Goal: Task Accomplishment & Management: Manage account settings

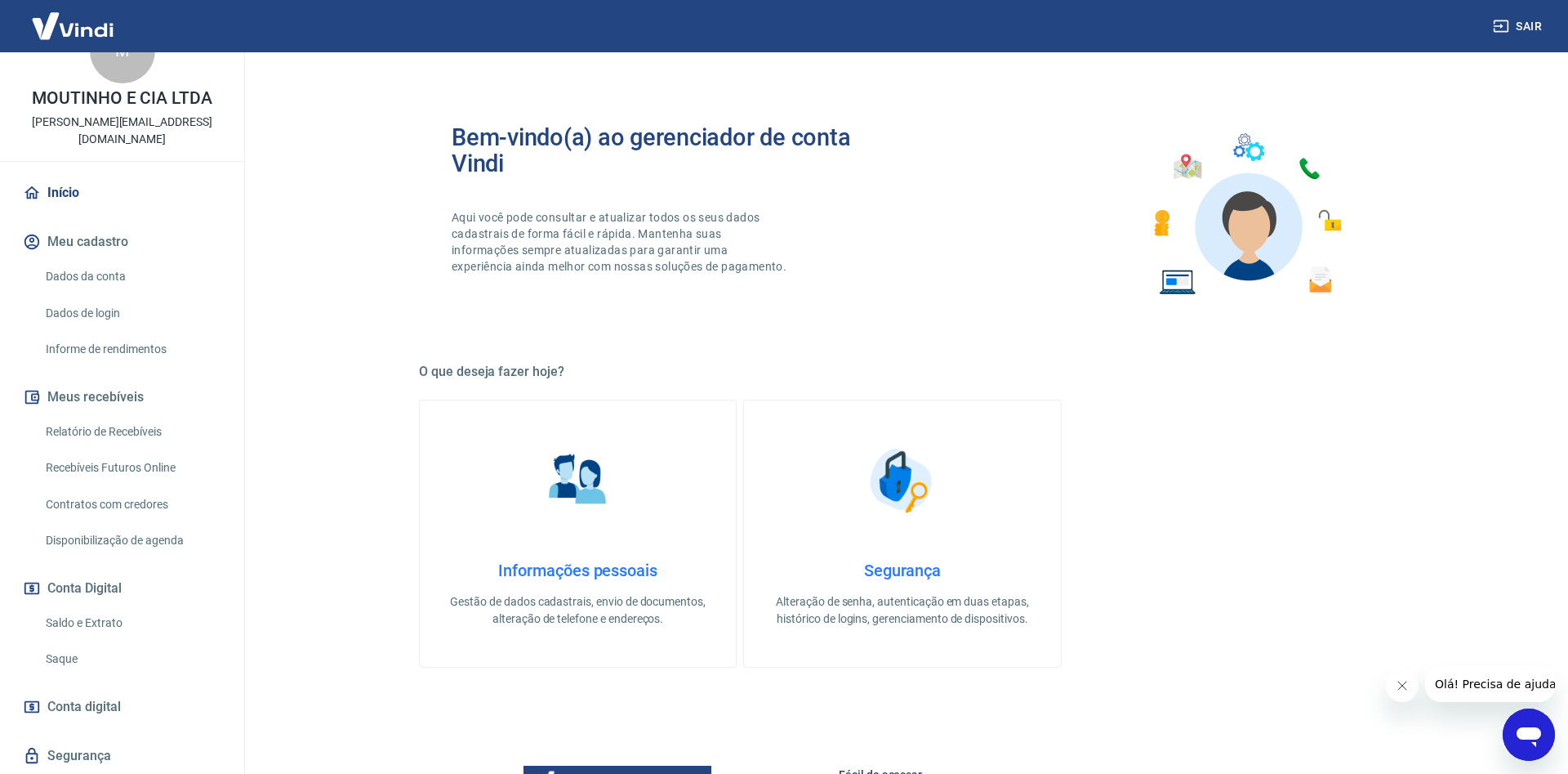
scroll to position [79, 0]
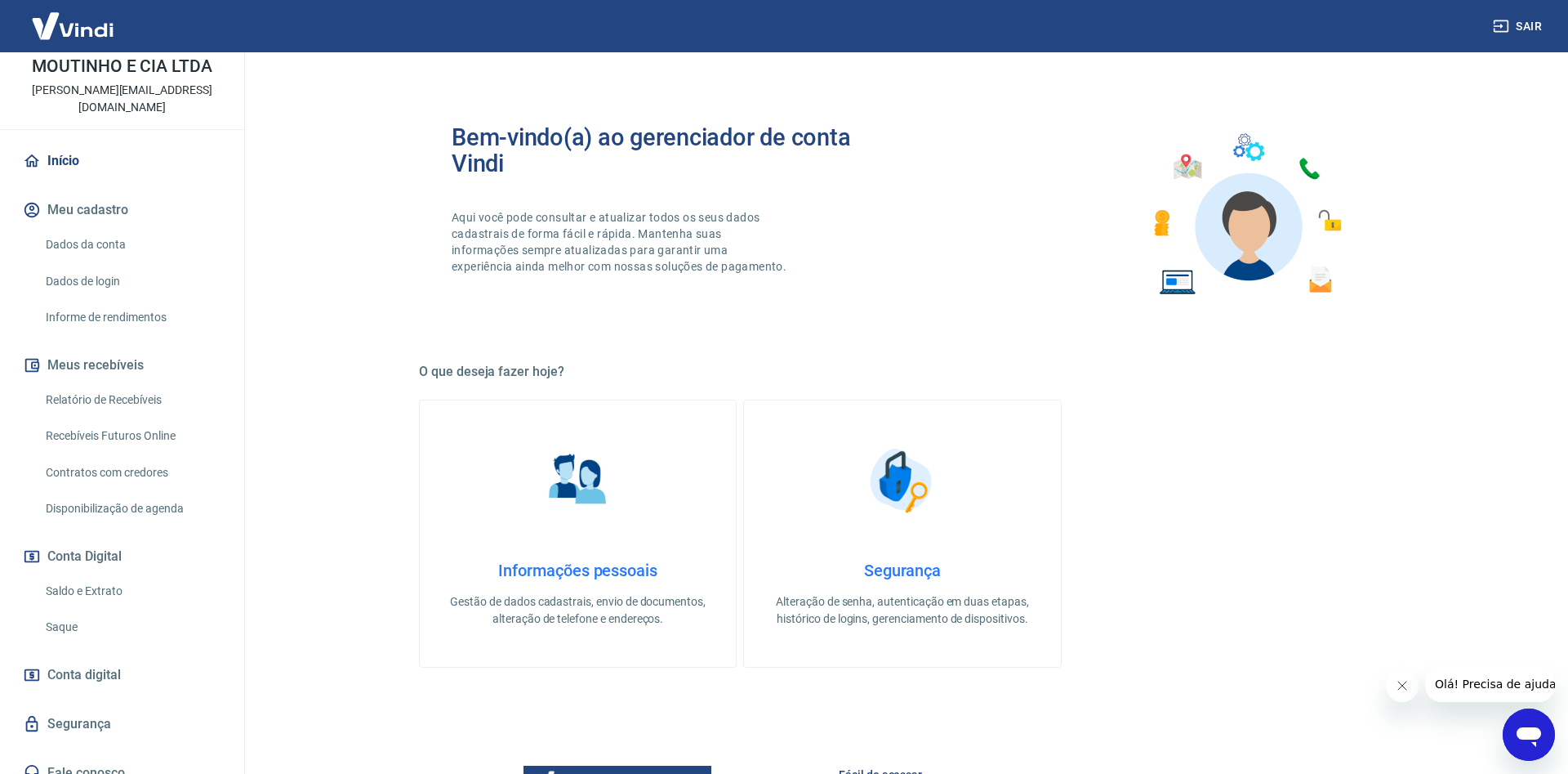
click at [63, 143] on link "Início" at bounding box center [121, 161] width 205 height 36
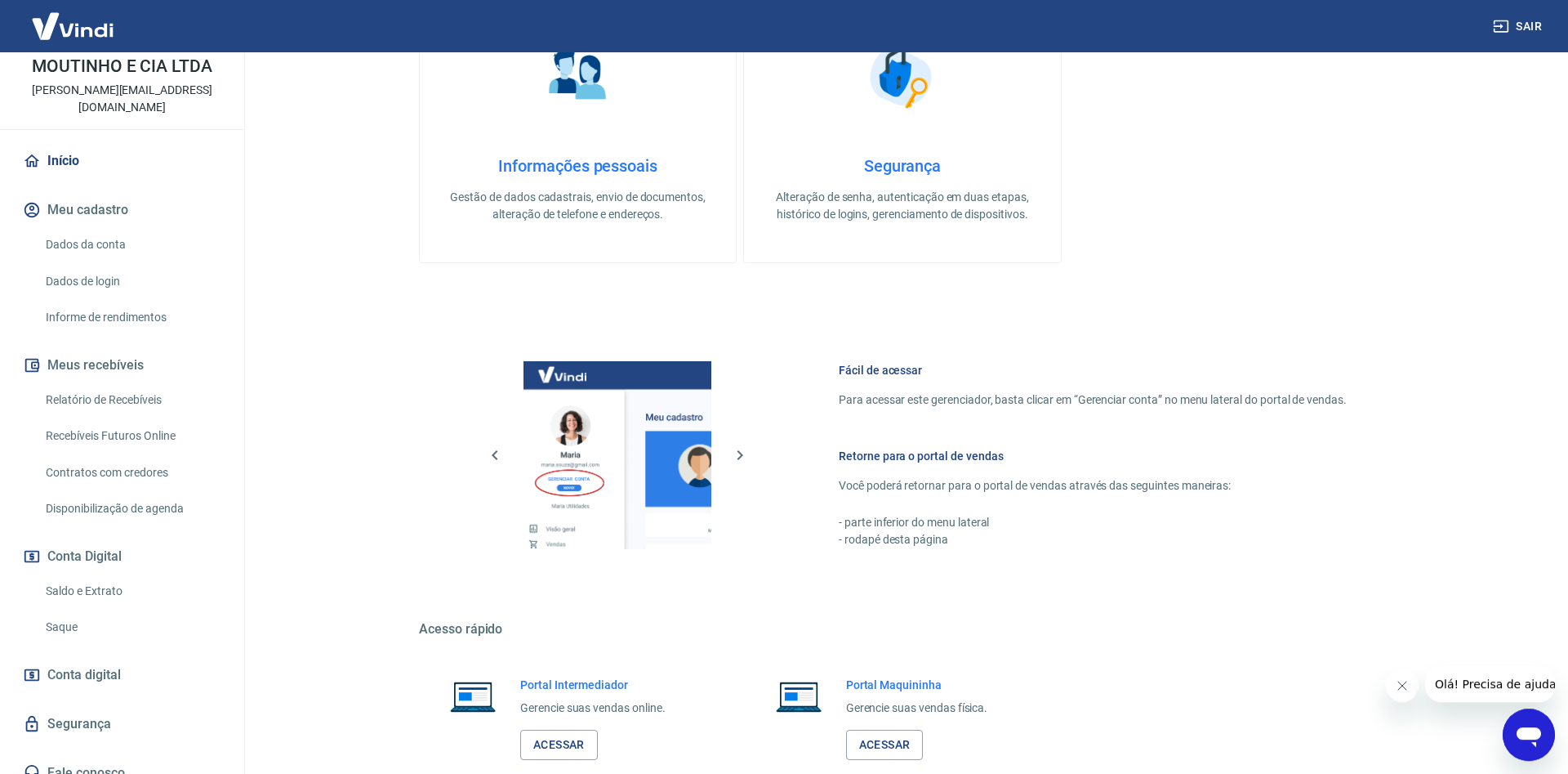
scroll to position [500, 0]
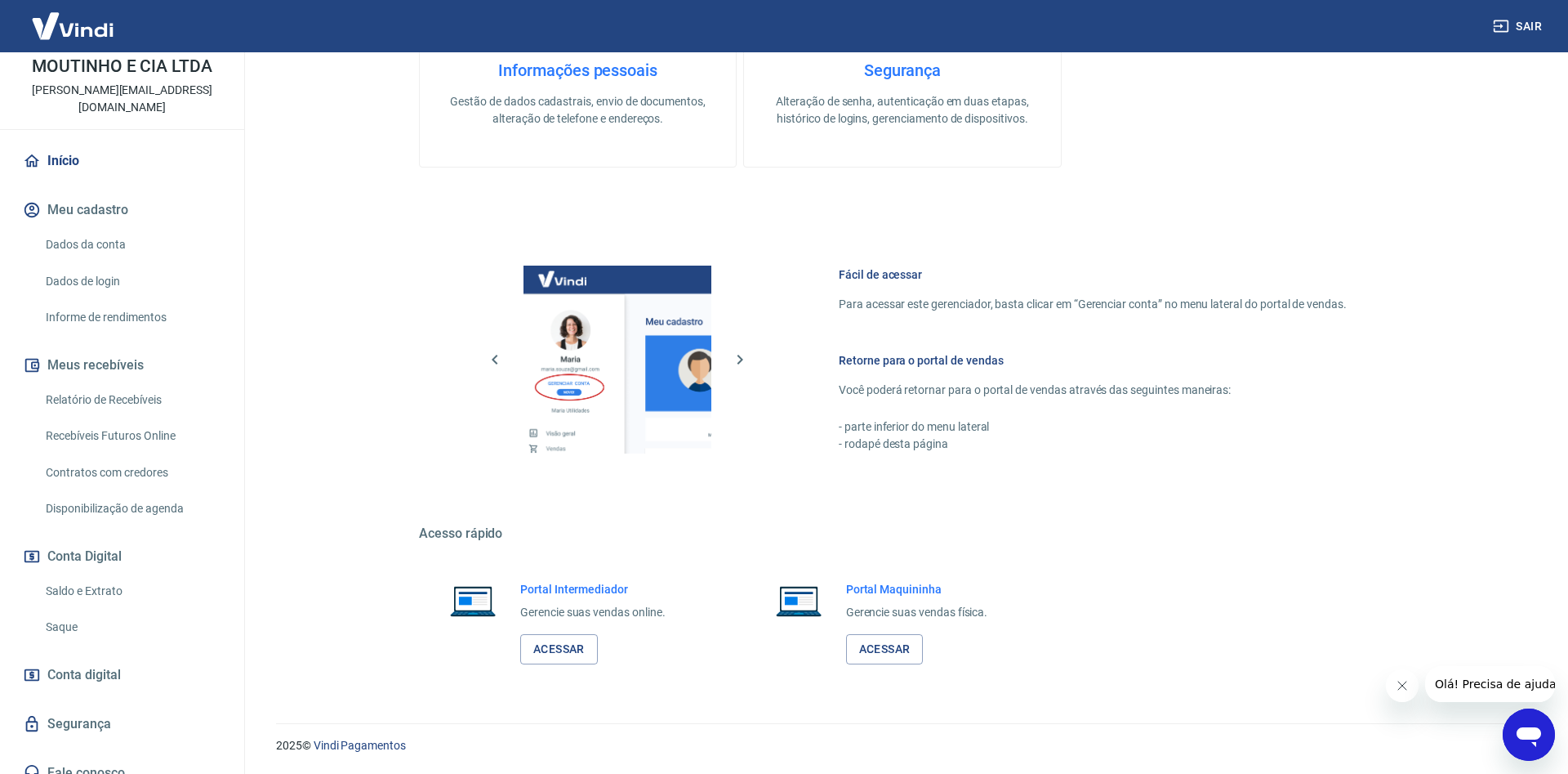
click at [60, 143] on link "Início" at bounding box center [121, 161] width 205 height 36
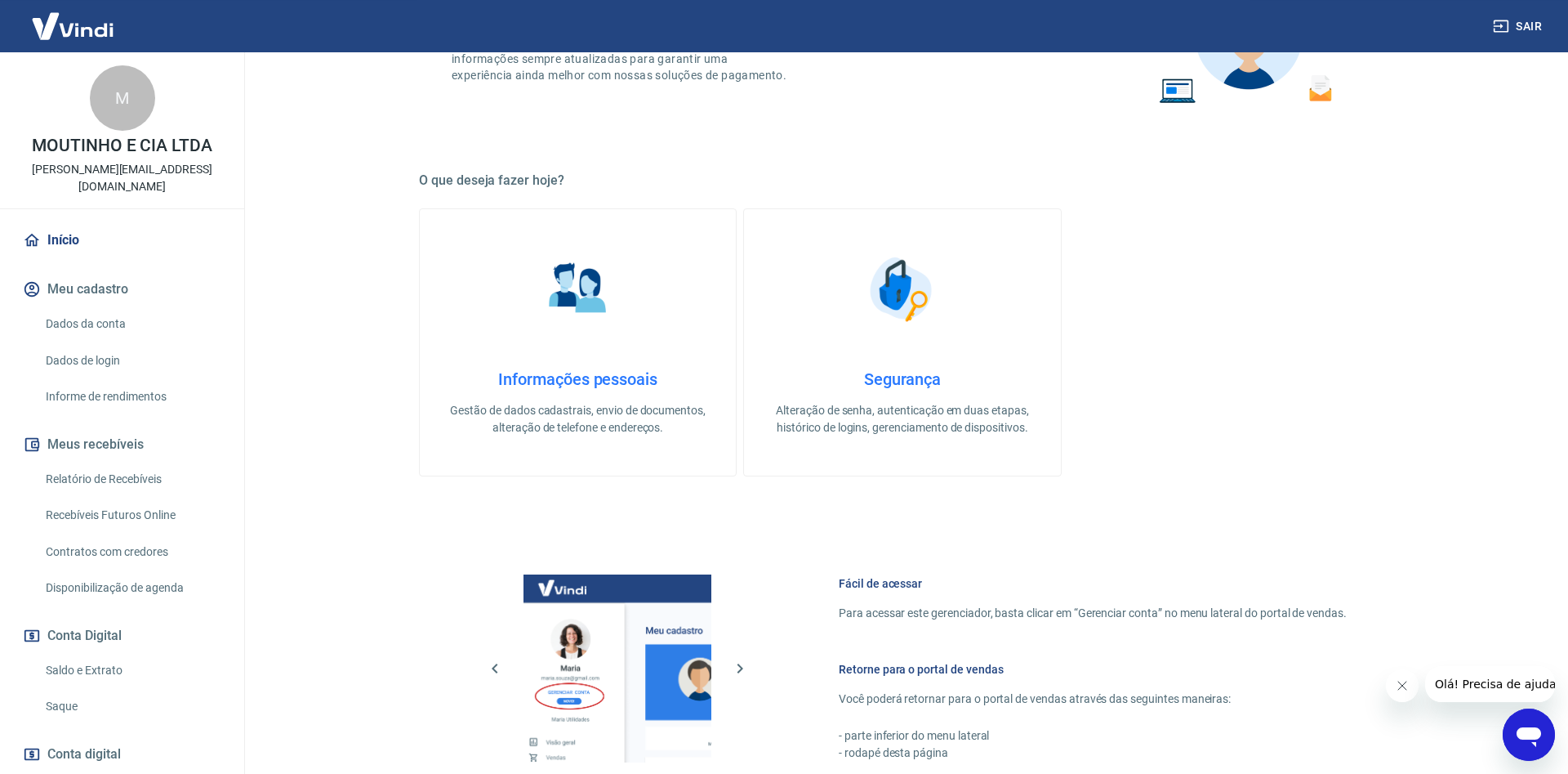
scroll to position [167, 0]
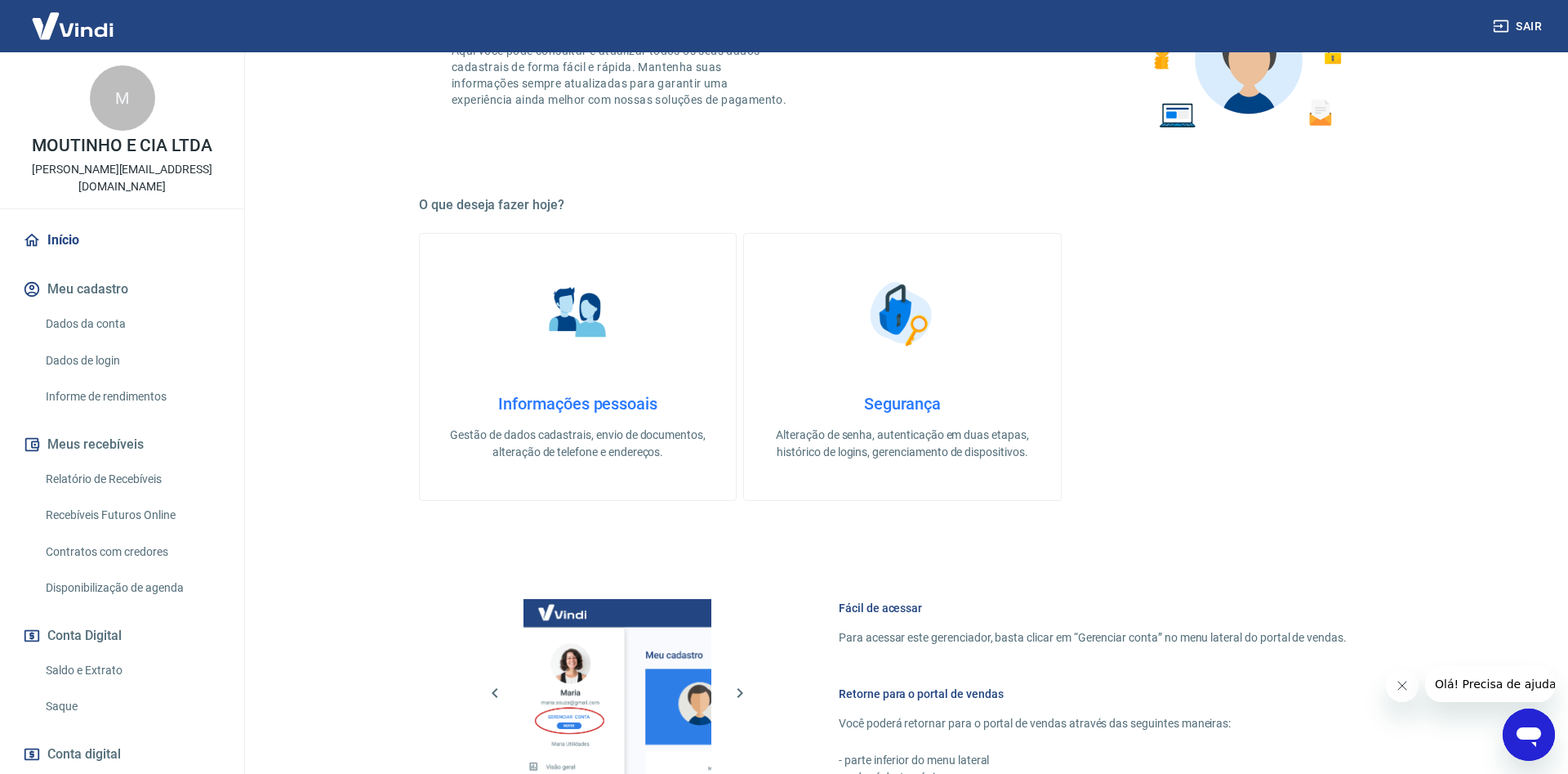
click at [122, 380] on link "Informe de rendimentos" at bounding box center [132, 396] width 186 height 33
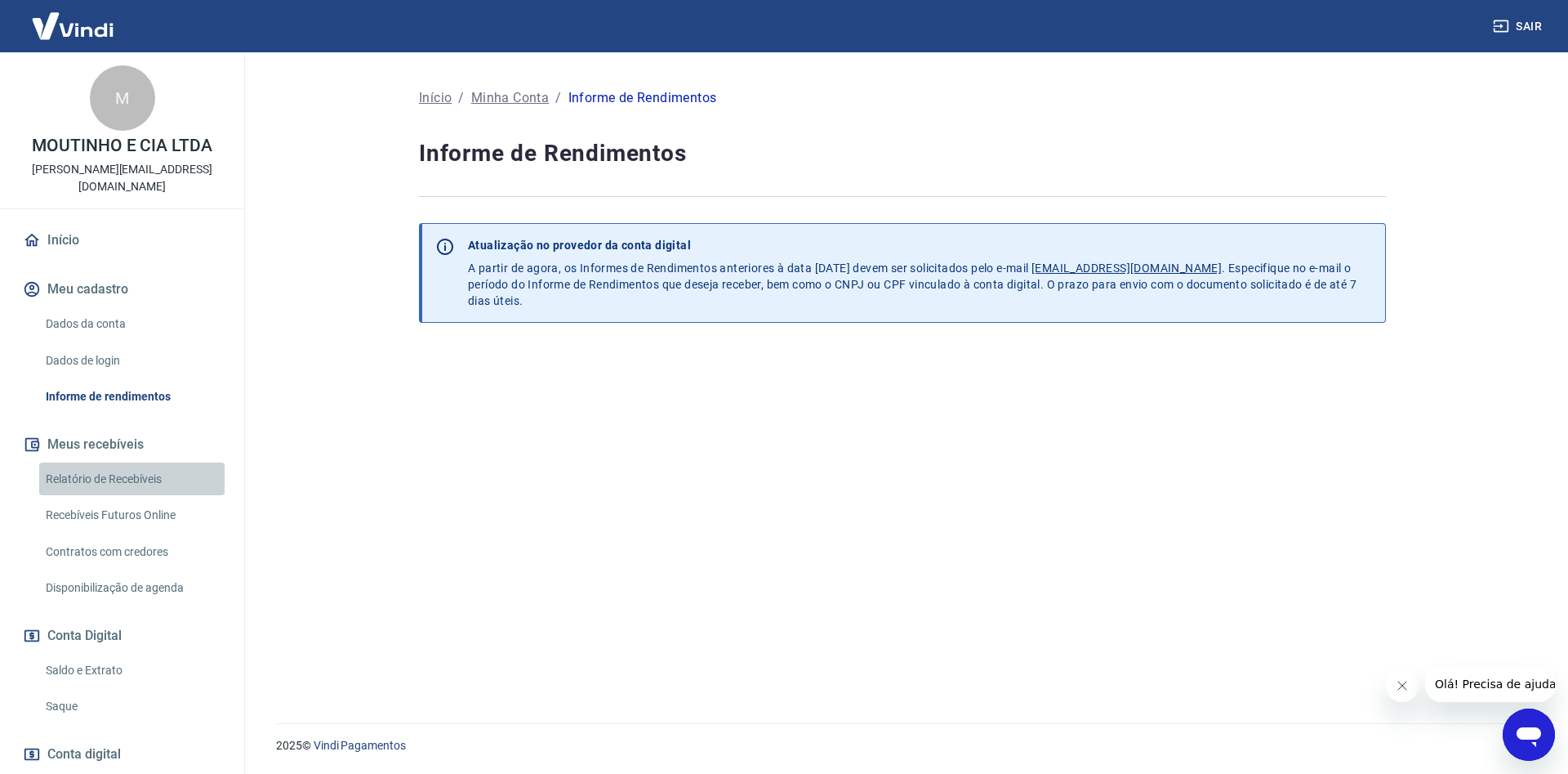
click at [121, 462] on link "Relatório de Recebíveis" at bounding box center [132, 479] width 186 height 33
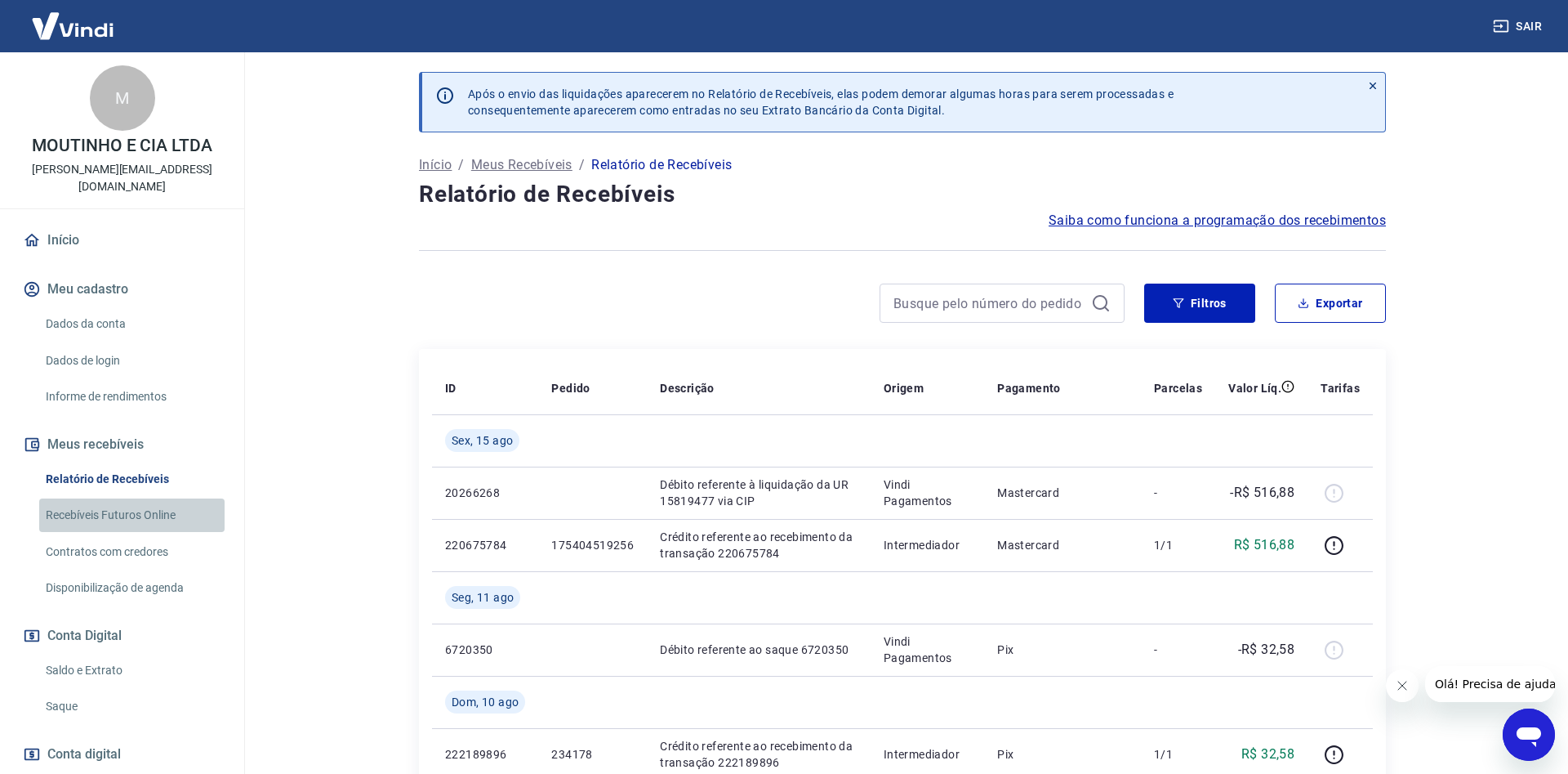
click at [102, 500] on link "Recebíveis Futuros Online" at bounding box center [132, 515] width 186 height 33
